Goal: Task Accomplishment & Management: Use online tool/utility

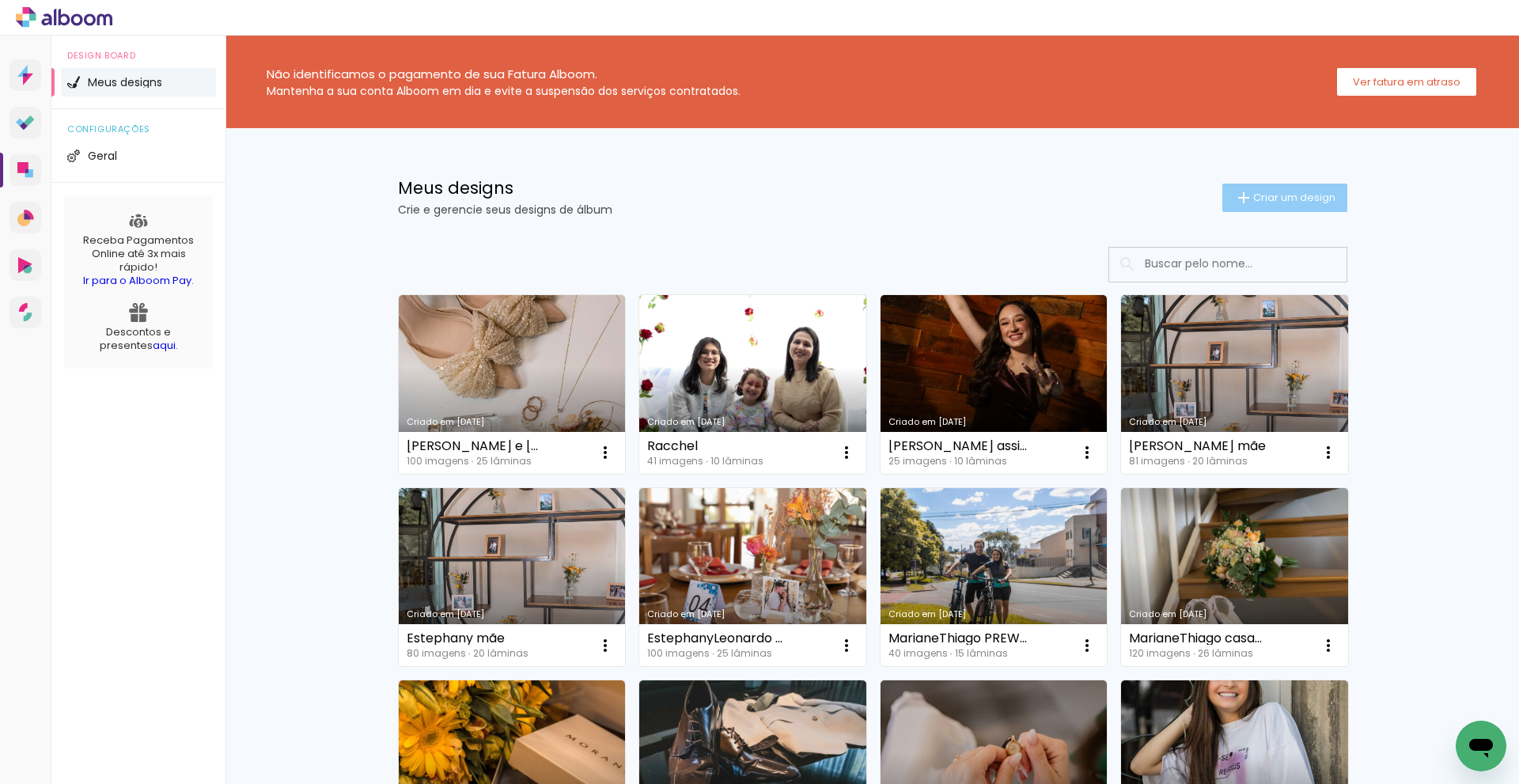
click at [1284, 193] on span "Criar um design" at bounding box center [1294, 197] width 82 height 10
